Goal: Check status: Check status

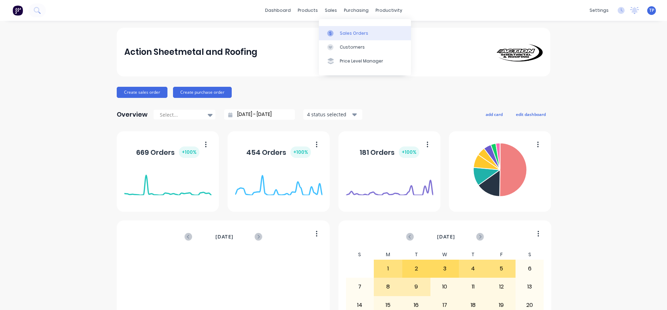
click at [343, 32] on div "Sales Orders" at bounding box center [354, 33] width 28 height 6
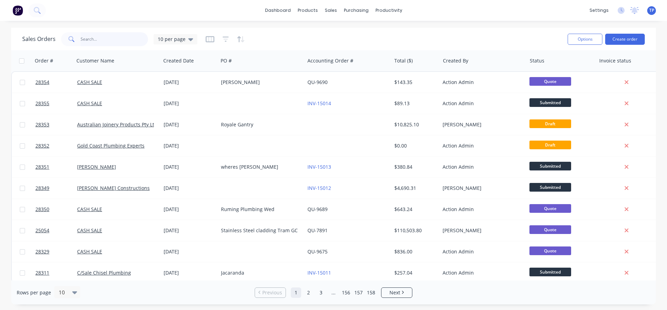
click at [108, 42] on input "text" at bounding box center [115, 39] width 68 height 14
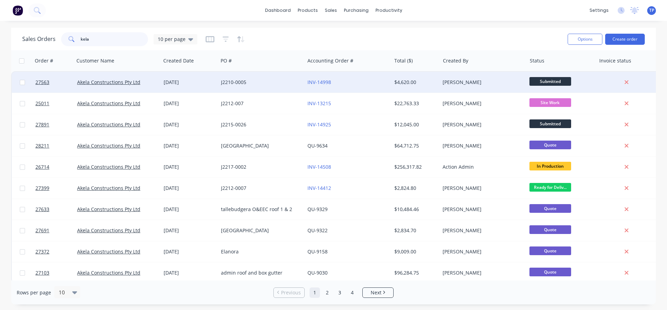
type input "kela"
click at [279, 81] on div "J2210-0005" at bounding box center [259, 82] width 77 height 7
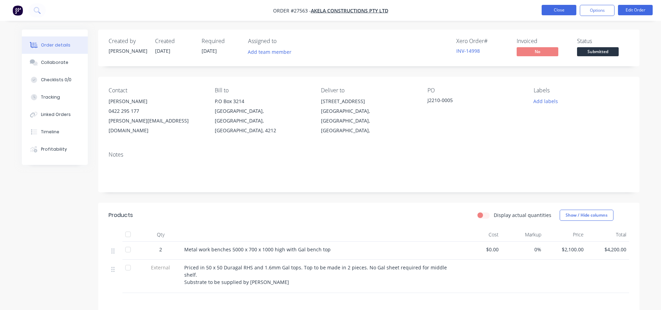
click at [550, 7] on button "Close" at bounding box center [559, 10] width 35 height 10
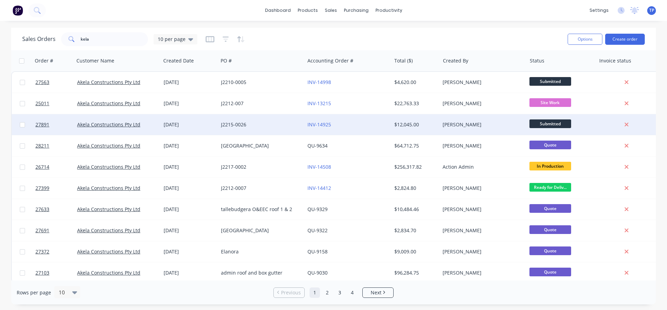
click at [361, 128] on div "INV-14925" at bounding box center [345, 124] width 77 height 7
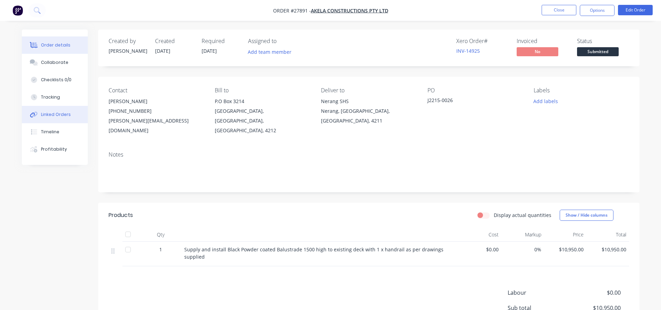
click at [62, 113] on div "Linked Orders" at bounding box center [56, 114] width 30 height 6
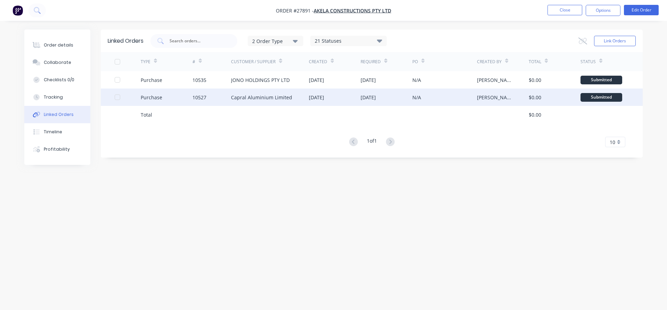
click at [245, 96] on div "Capral Aluminium Limited" at bounding box center [261, 97] width 61 height 7
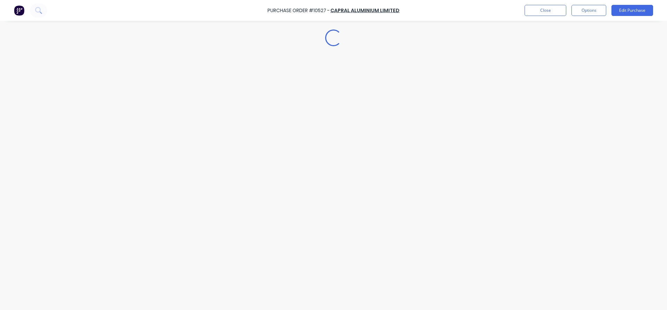
type textarea "x"
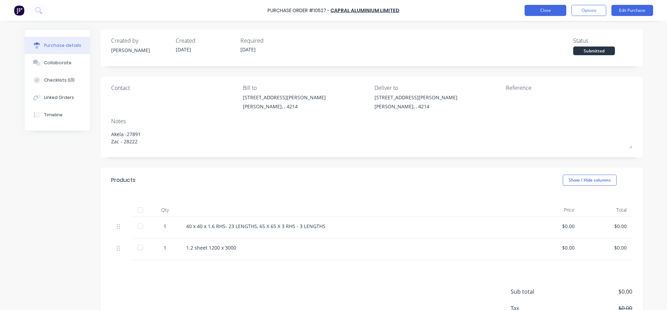
click at [530, 10] on button "Close" at bounding box center [545, 10] width 42 height 11
